Goal: Find specific page/section: Find specific page/section

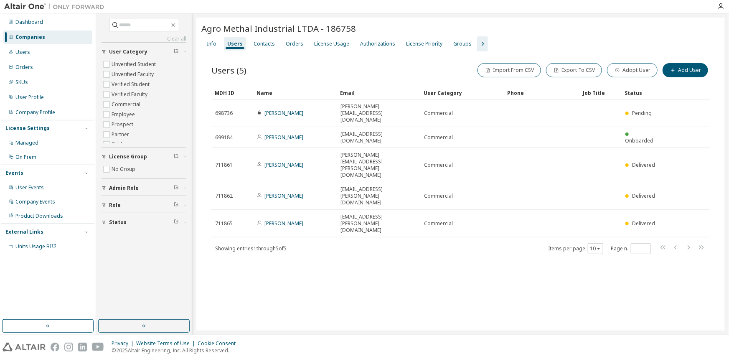
click at [177, 25] on icon "button" at bounding box center [173, 25] width 7 height 7
click at [167, 28] on input "text" at bounding box center [144, 25] width 50 height 8
type input "*******"
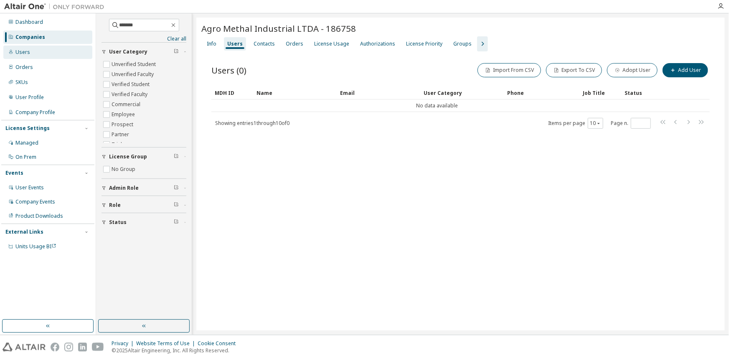
click at [38, 51] on div "Users" at bounding box center [47, 52] width 89 height 13
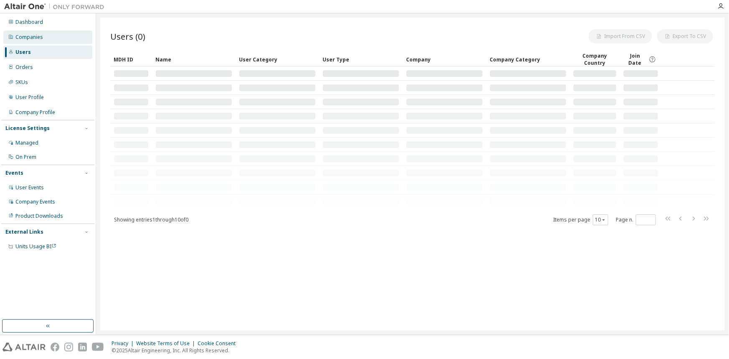
click at [36, 35] on div "Companies" at bounding box center [29, 37] width 28 height 7
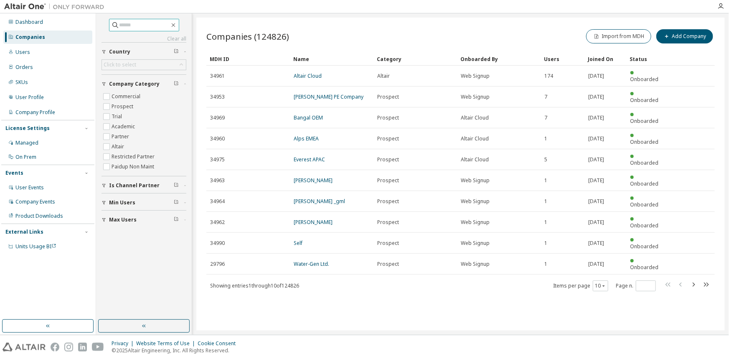
click at [130, 23] on input "text" at bounding box center [144, 25] width 50 height 8
type input "*******"
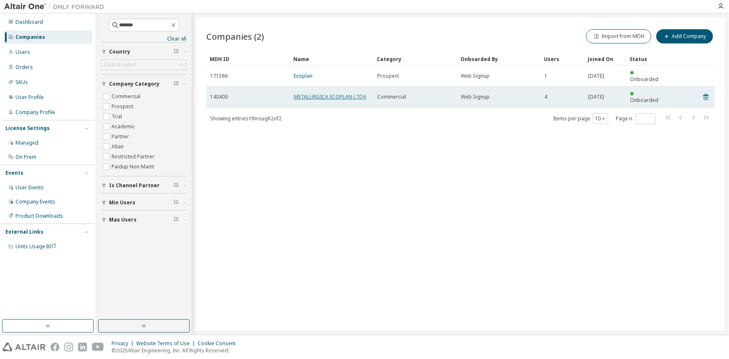
click at [333, 93] on link "METALURGICA ECOPLAN LTDA" at bounding box center [330, 96] width 73 height 7
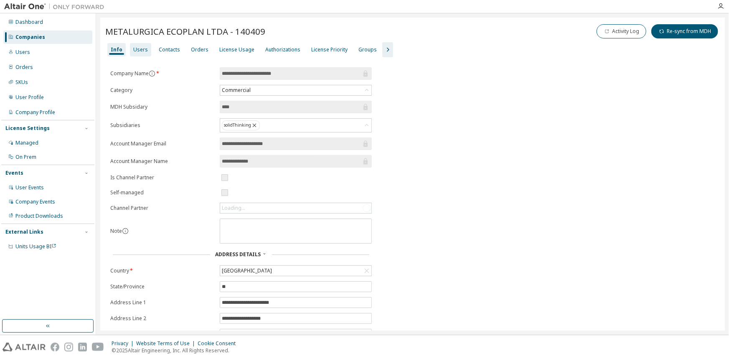
click at [143, 49] on div "Users" at bounding box center [140, 49] width 15 height 7
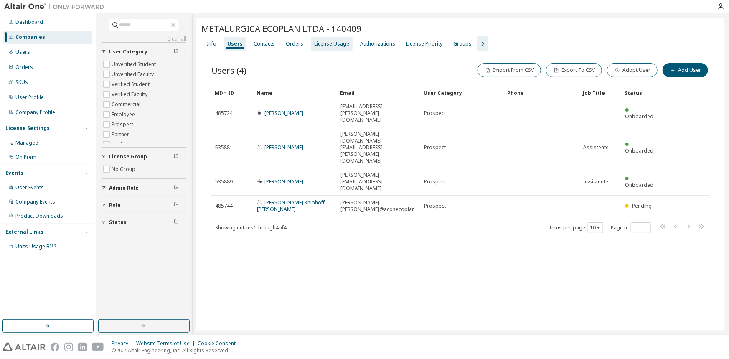
click at [319, 44] on div "License Usage" at bounding box center [331, 44] width 35 height 7
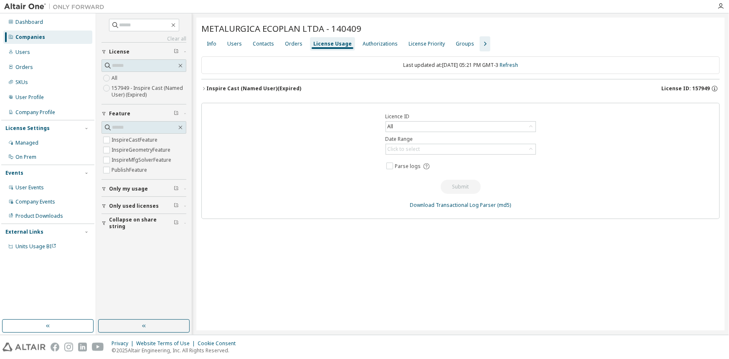
click at [261, 88] on div "Inspire Cast (Named User) (Expired)" at bounding box center [253, 88] width 95 height 7
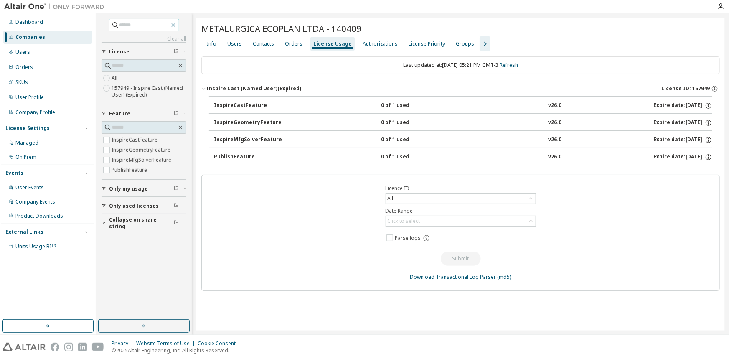
click at [177, 24] on icon "button" at bounding box center [173, 25] width 7 height 7
click at [145, 23] on input "text" at bounding box center [144, 25] width 50 height 8
type input "**********"
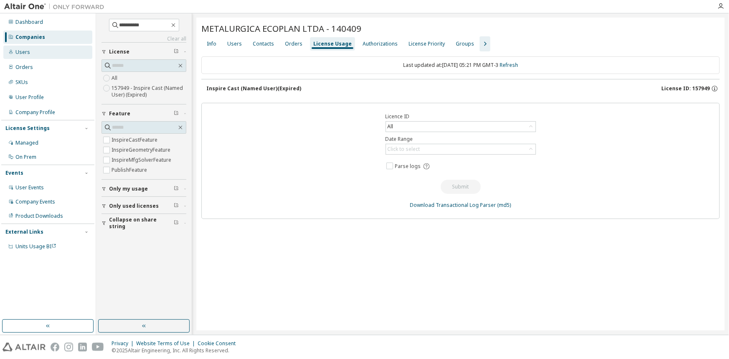
click at [26, 49] on div "Users" at bounding box center [22, 52] width 15 height 7
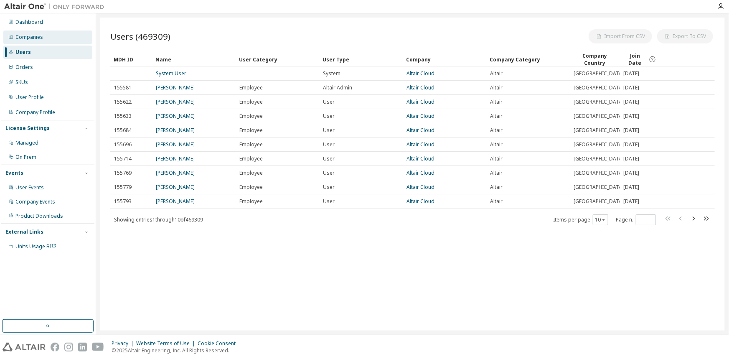
click at [30, 38] on div "Companies" at bounding box center [29, 37] width 28 height 7
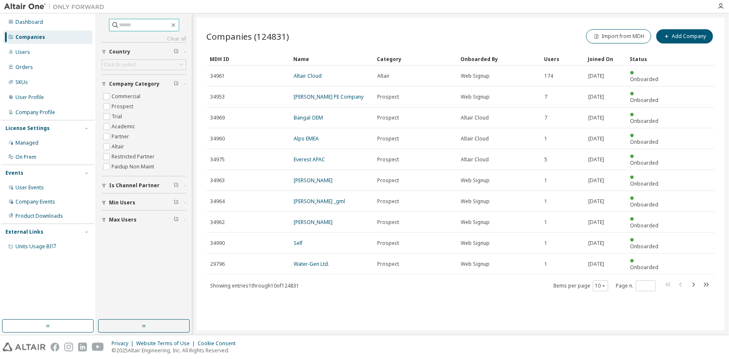
click at [152, 27] on input "text" at bounding box center [144, 25] width 50 height 8
type input "**********"
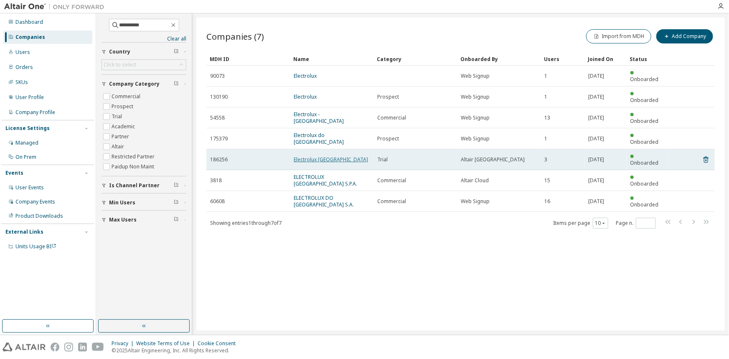
click at [309, 156] on link "Electrolux [GEOGRAPHIC_DATA]" at bounding box center [331, 159] width 74 height 7
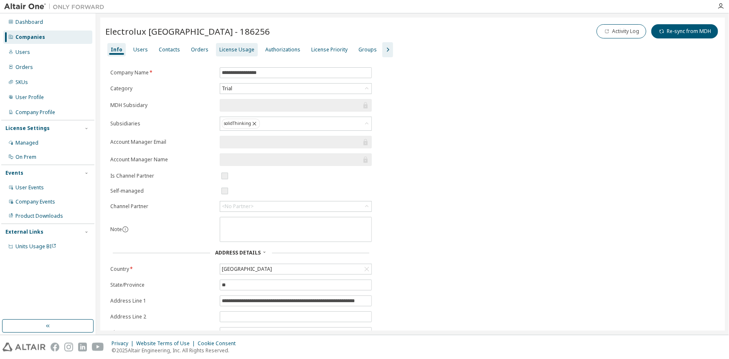
click at [234, 51] on div "License Usage" at bounding box center [236, 49] width 35 height 7
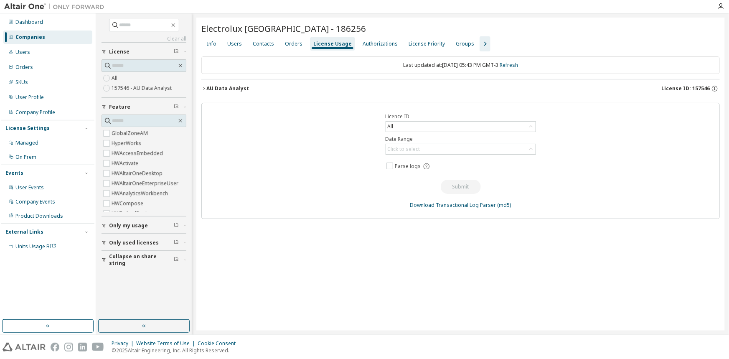
click at [234, 88] on div "AU Data Analyst" at bounding box center [227, 88] width 43 height 7
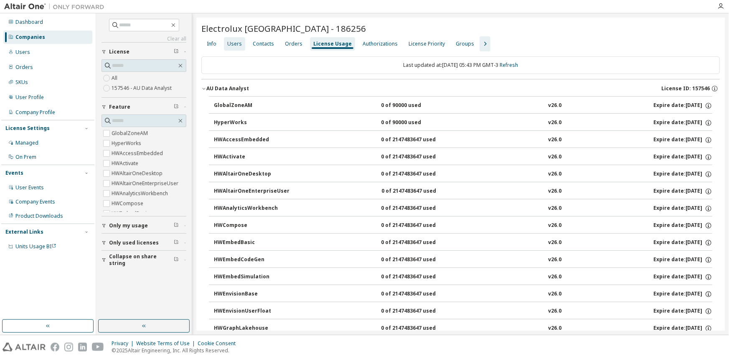
click at [237, 45] on div "Users" at bounding box center [234, 44] width 15 height 7
